Goal: Task Accomplishment & Management: Manage account settings

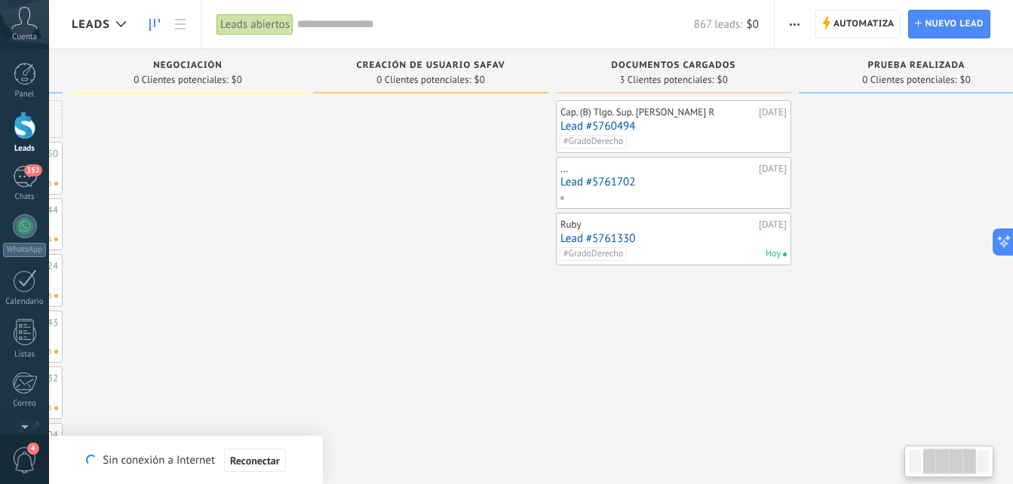
scroll to position [0, 353]
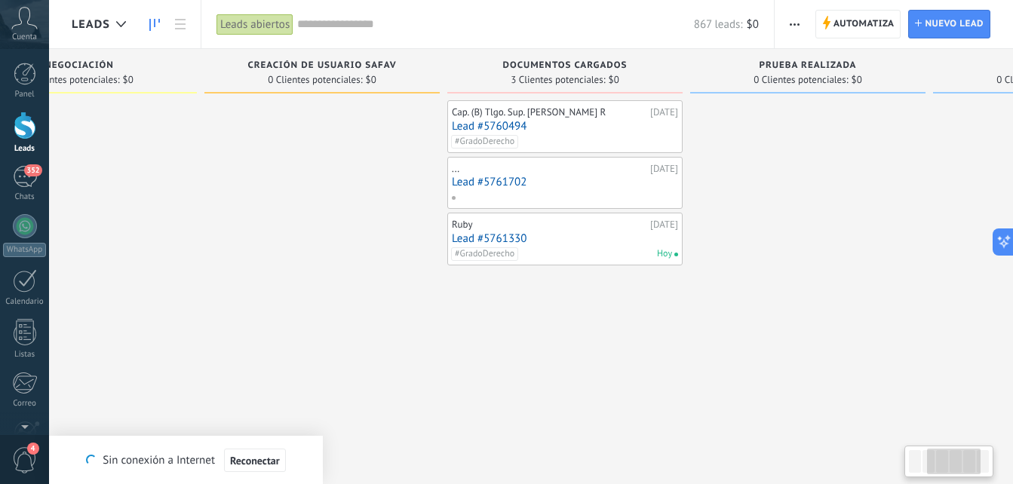
drag, startPoint x: 854, startPoint y: 388, endPoint x: 502, endPoint y: 373, distance: 353.2
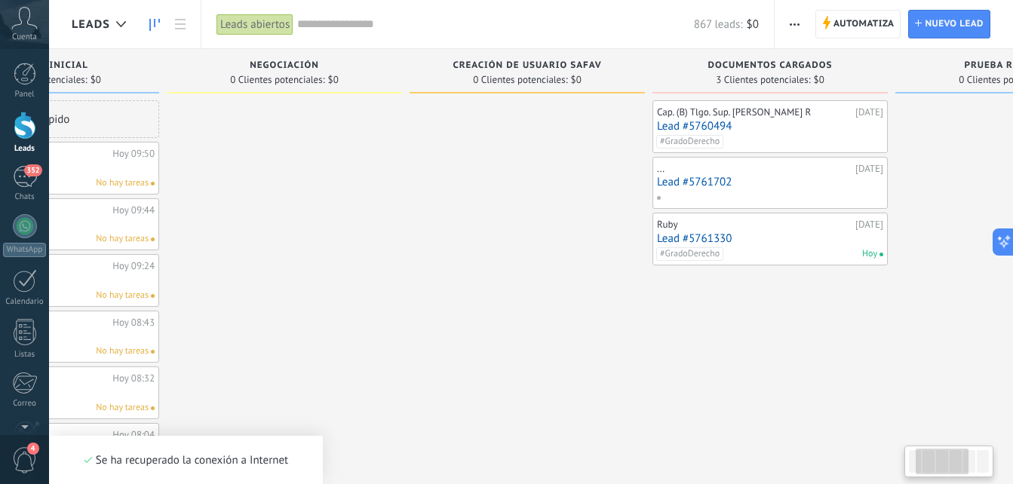
drag, startPoint x: 563, startPoint y: 351, endPoint x: 722, endPoint y: 280, distance: 173.5
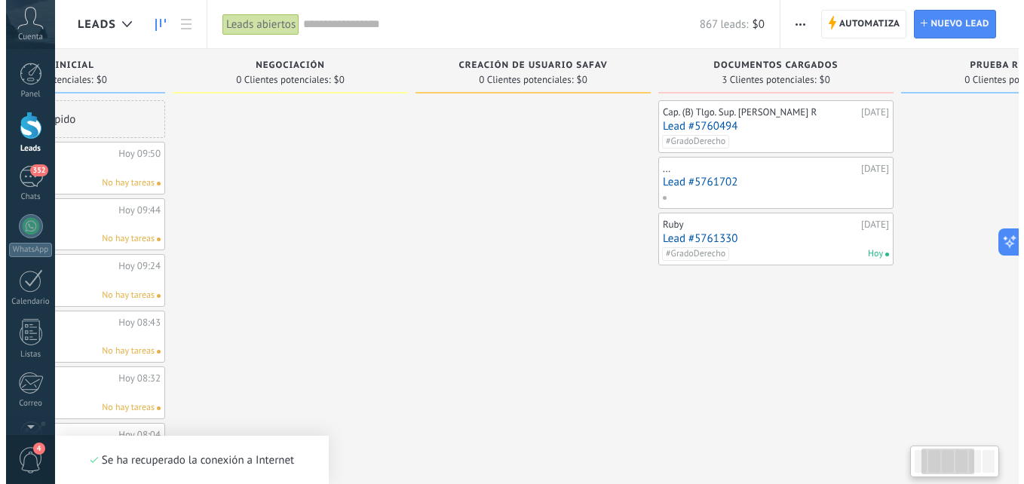
scroll to position [0, 149]
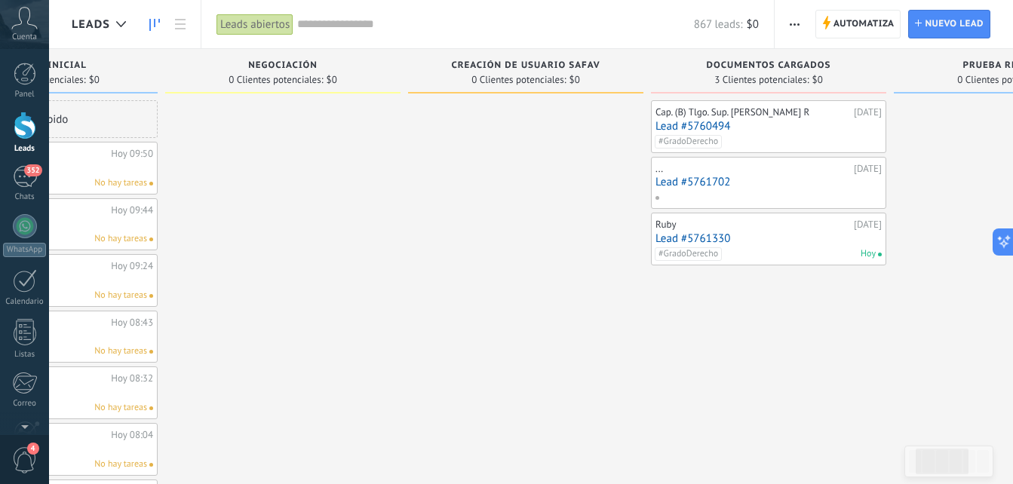
click at [672, 182] on link "Lead #5761702" at bounding box center [768, 182] width 226 height 13
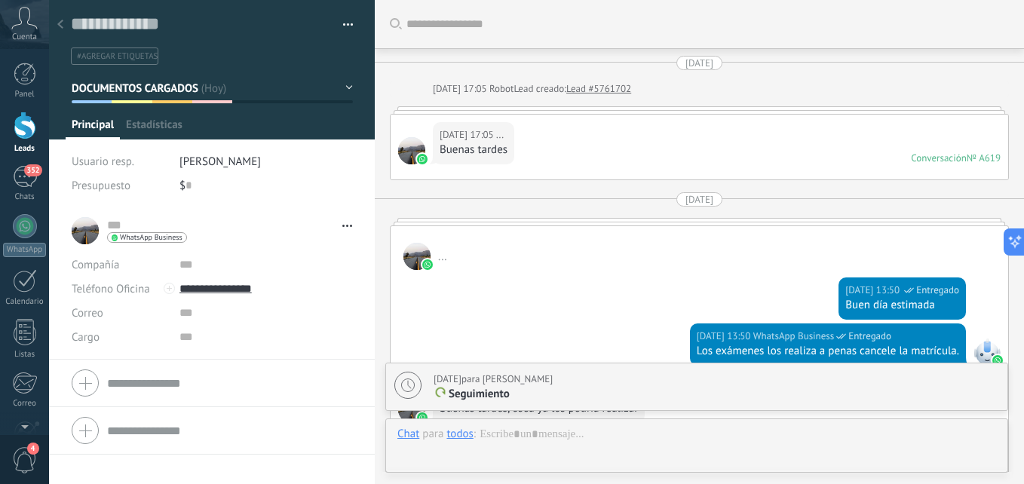
type textarea "**********"
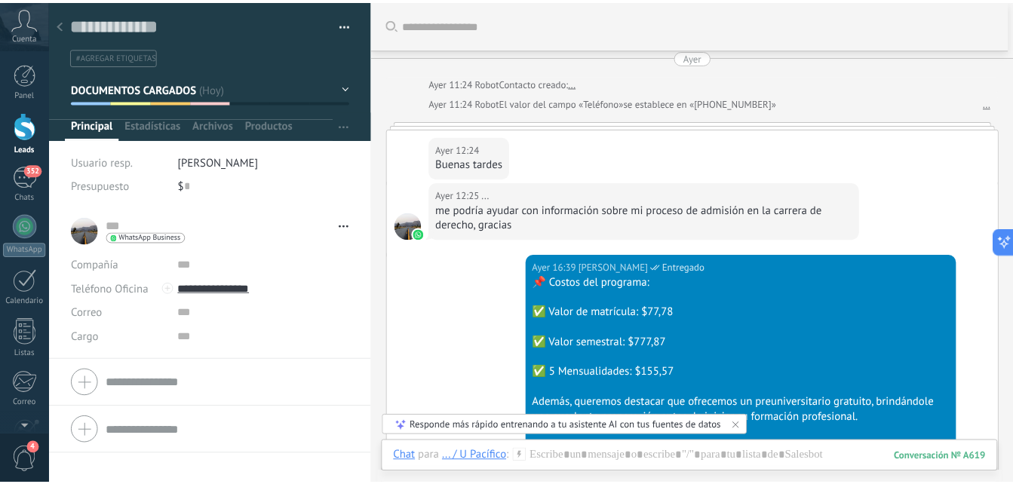
scroll to position [936, 0]
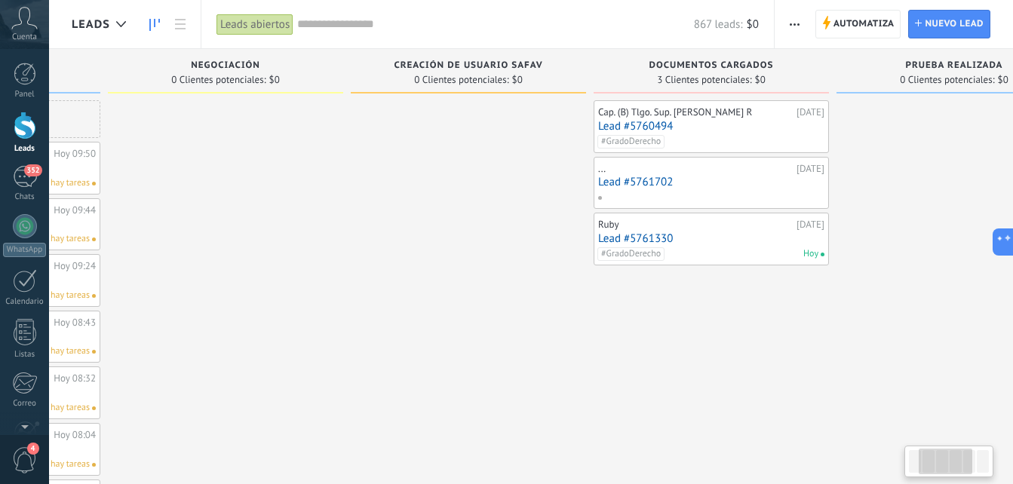
drag, startPoint x: 527, startPoint y: 309, endPoint x: 469, endPoint y: 232, distance: 96.4
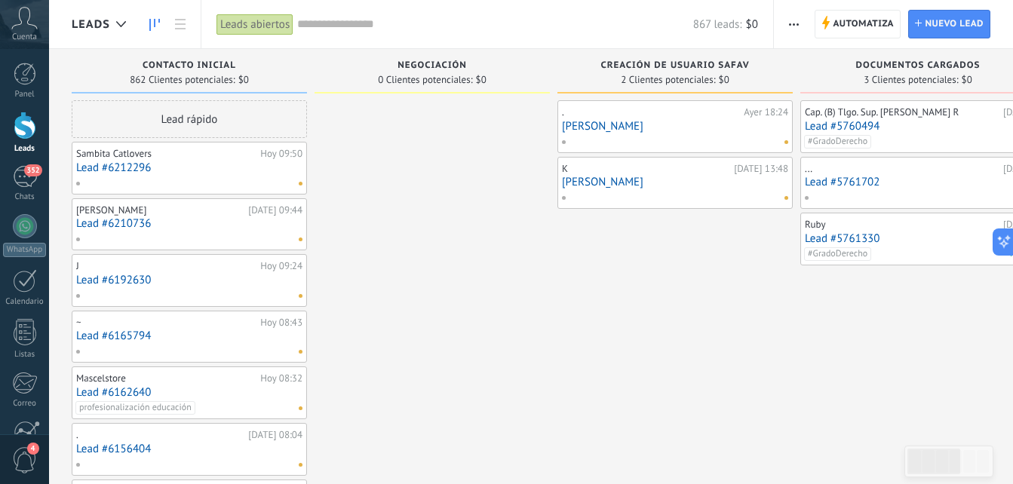
click at [597, 131] on link "[PERSON_NAME]" at bounding box center [675, 126] width 226 height 13
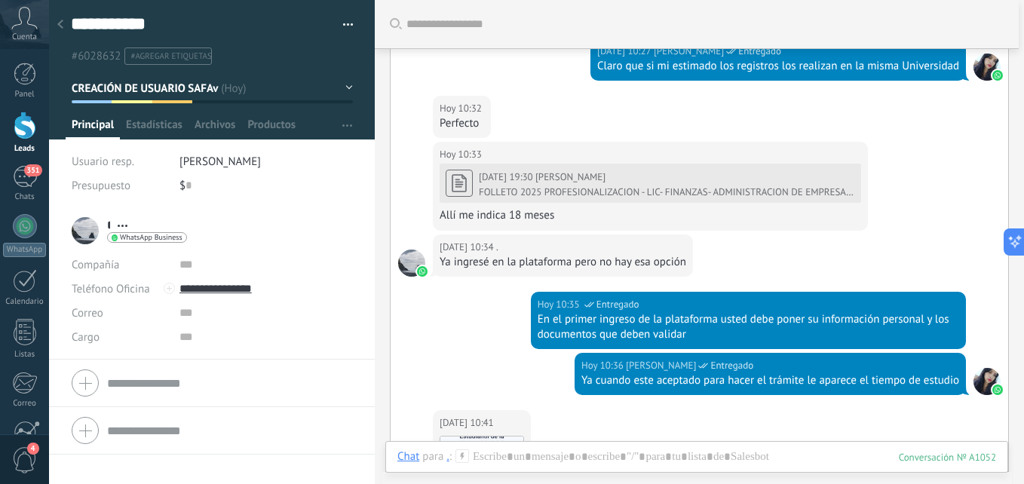
scroll to position [615, 0]
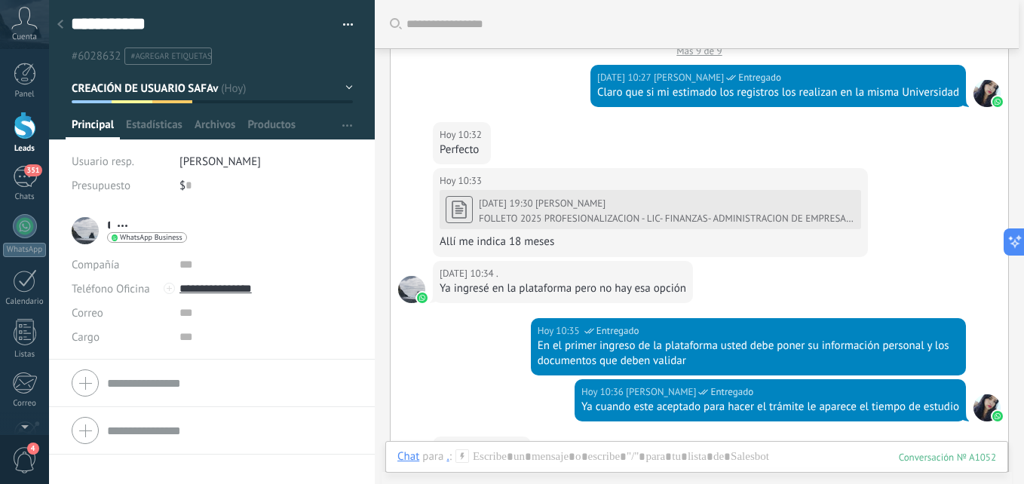
click at [63, 19] on div at bounding box center [60, 25] width 21 height 29
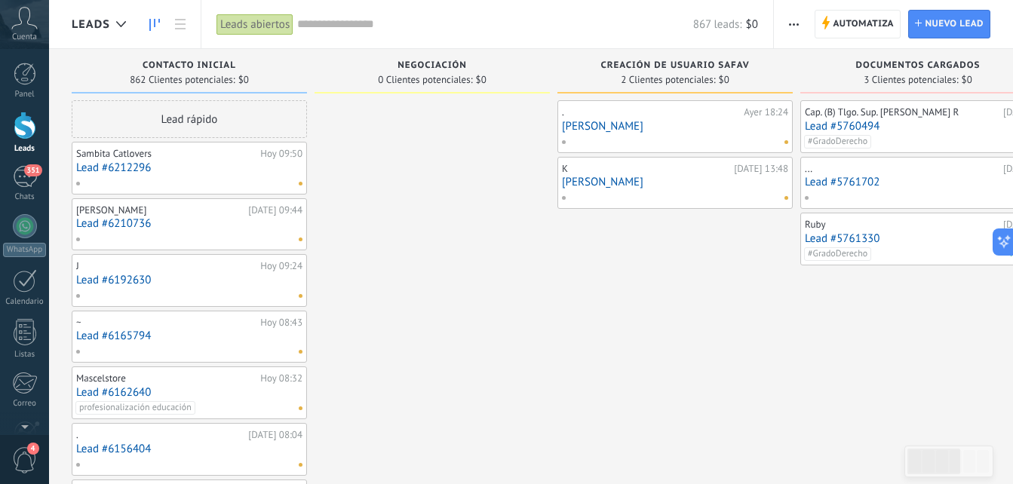
click at [574, 179] on link "Denisse Zhañay" at bounding box center [675, 182] width 226 height 13
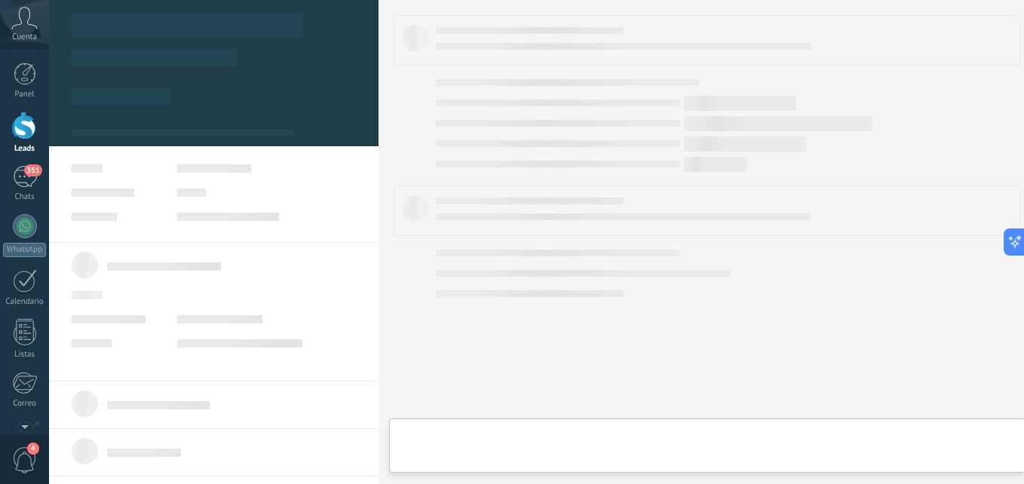
type textarea "**********"
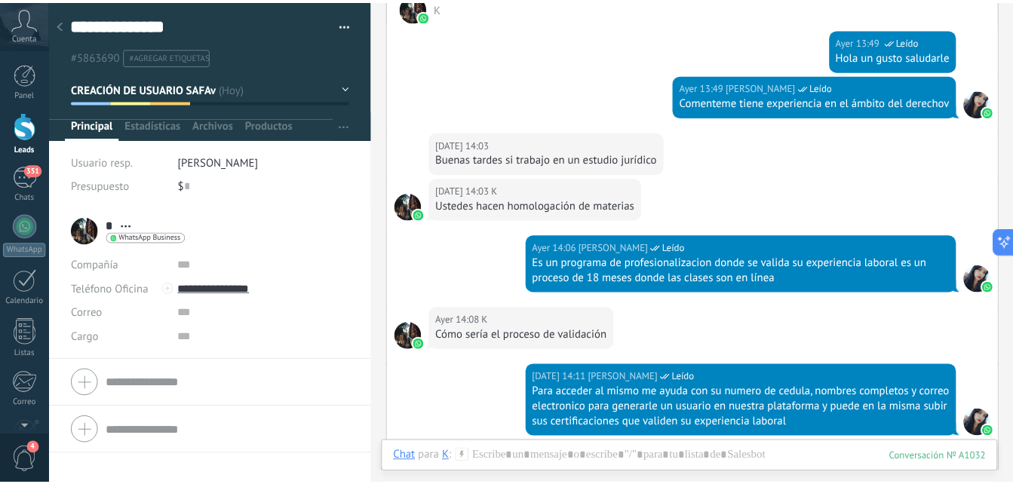
scroll to position [373, 0]
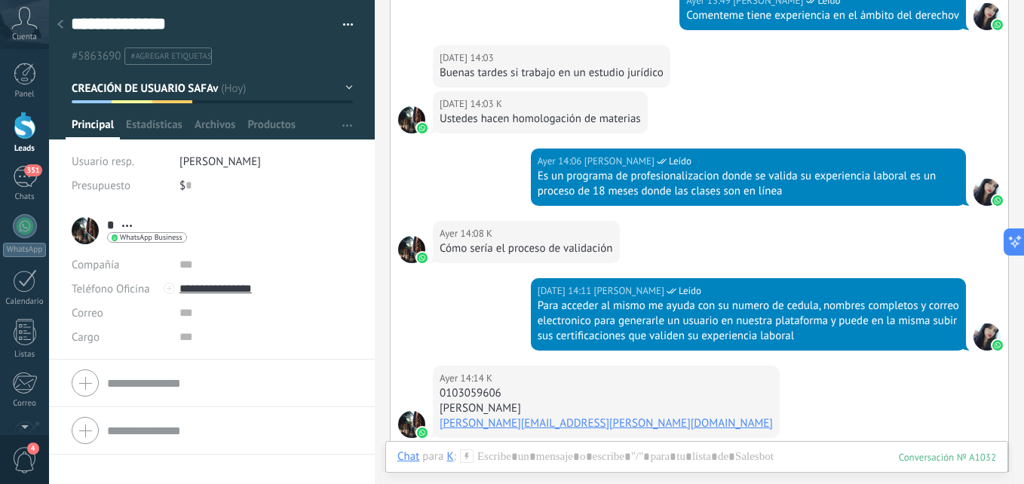
click at [63, 23] on div at bounding box center [60, 25] width 21 height 29
